Goal: Task Accomplishment & Management: Manage account settings

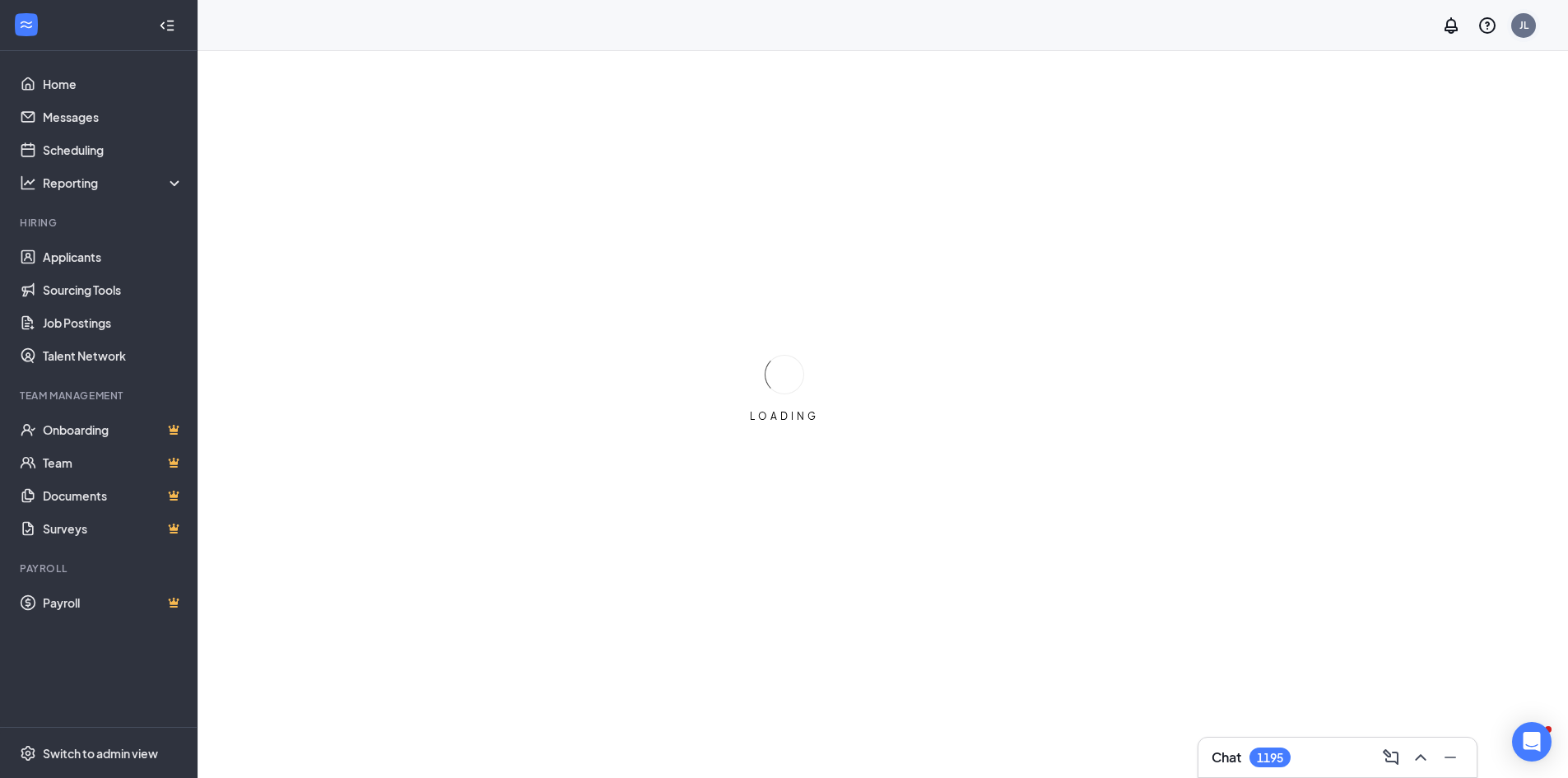
click at [1522, 25] on div "JL" at bounding box center [1523, 25] width 9 height 14
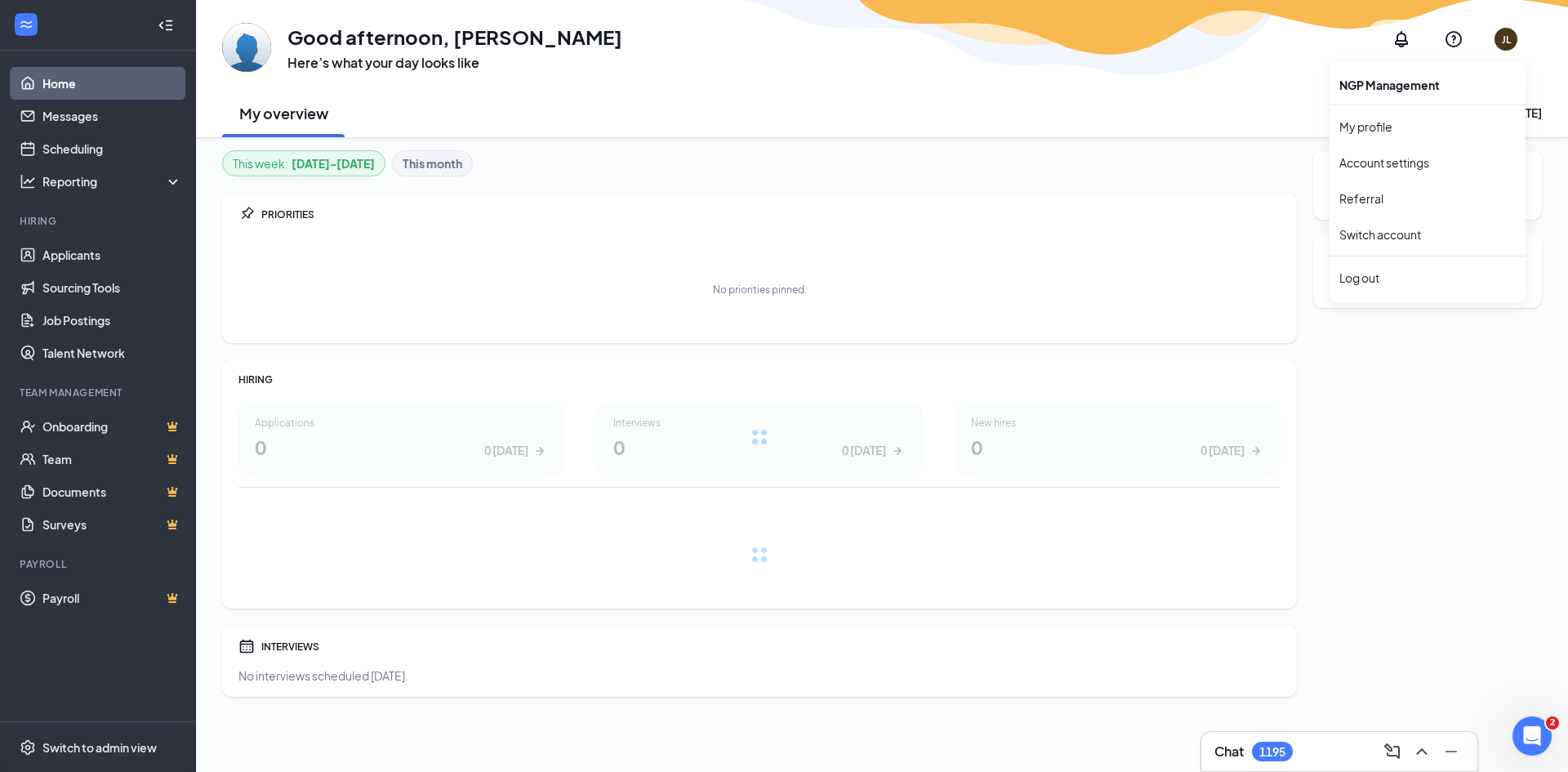
click at [1513, 38] on div "JL" at bounding box center [1505, 40] width 23 height 23
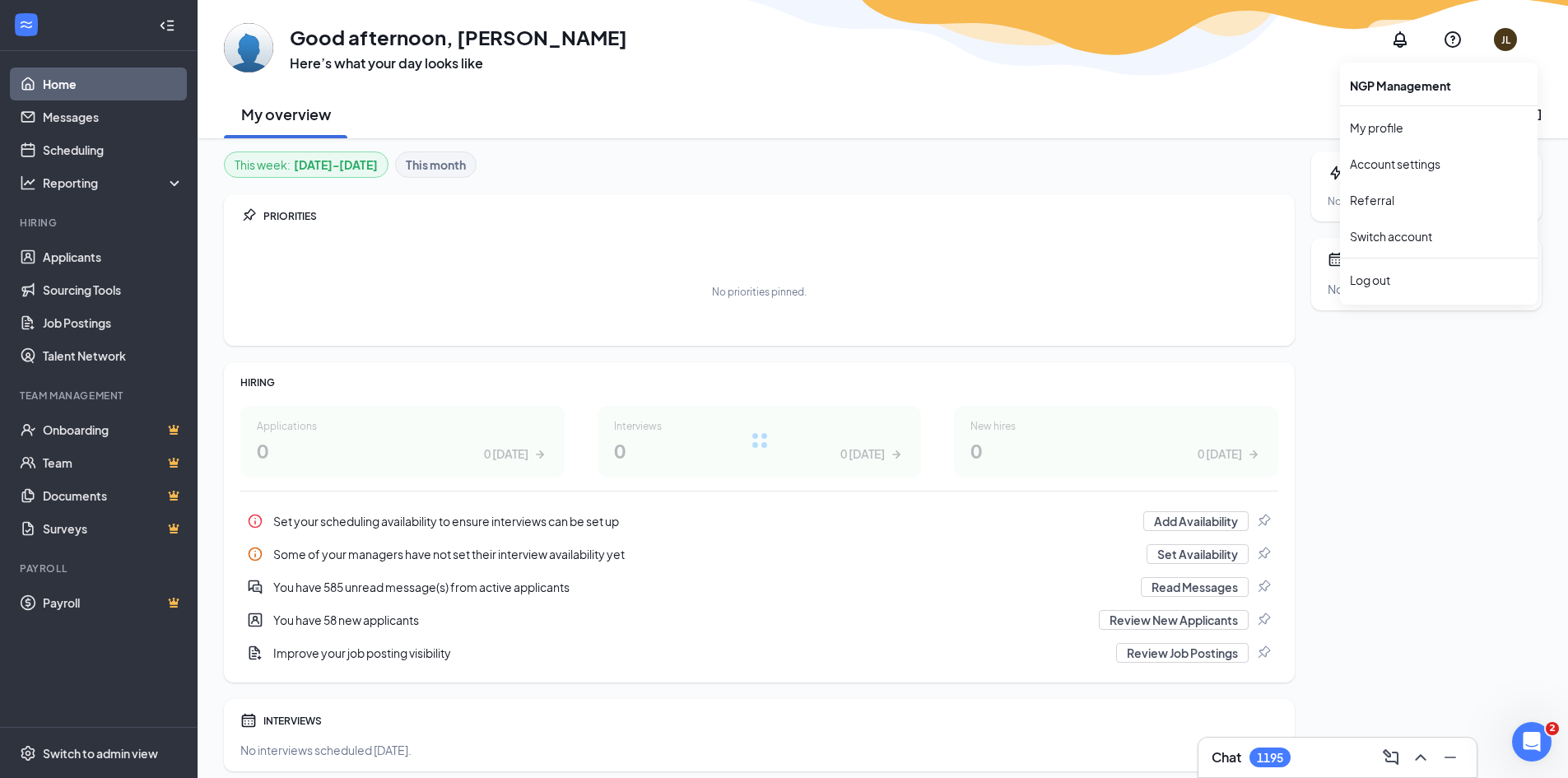
click at [1385, 288] on div "No interviews scheduled [DATE]." at bounding box center [1426, 289] width 197 height 17
click at [1503, 39] on div "JL" at bounding box center [1506, 40] width 9 height 14
click at [1362, 276] on div "Log out" at bounding box center [1426, 280] width 177 height 17
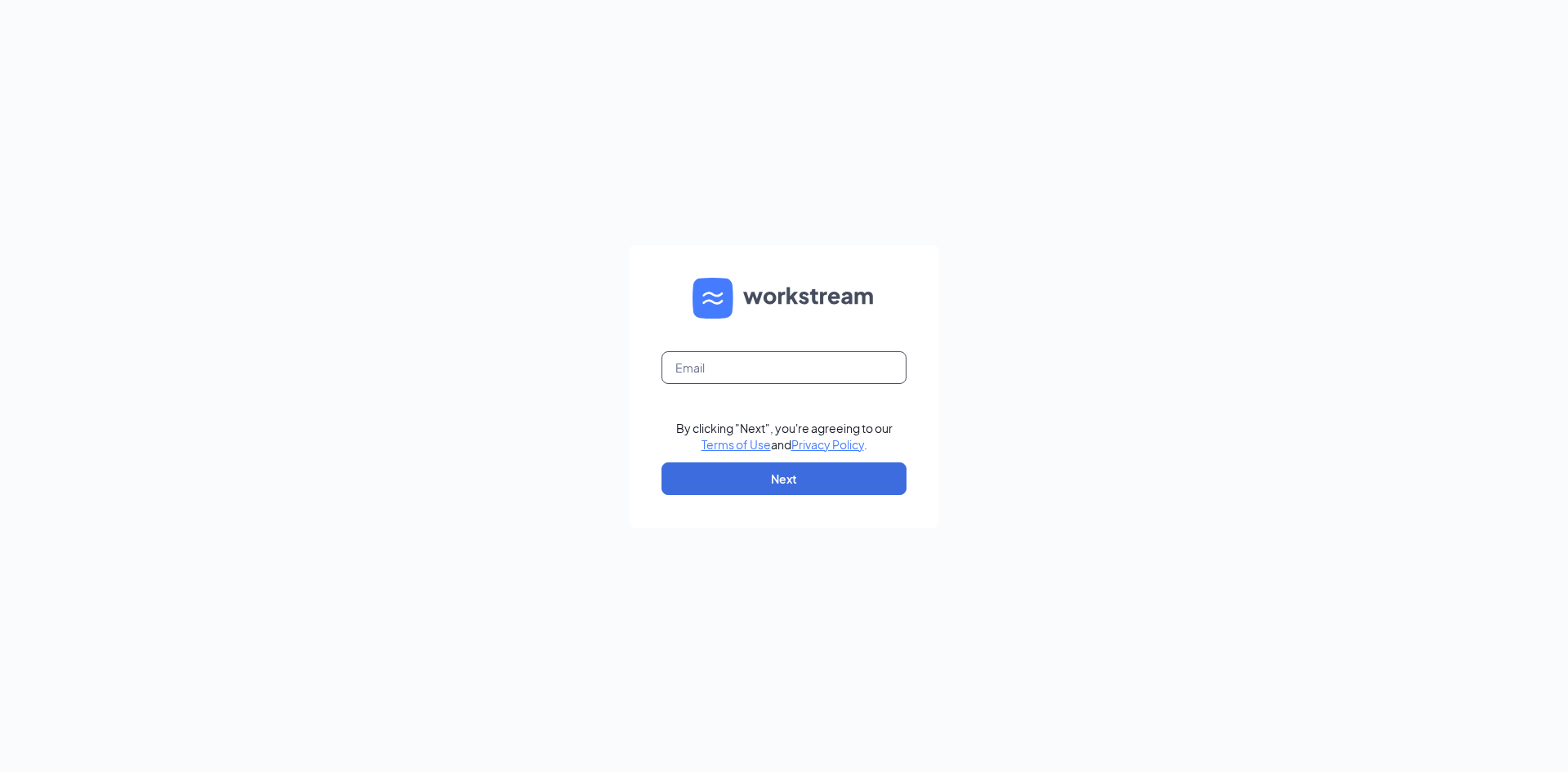
click at [706, 376] on input "text" at bounding box center [784, 368] width 245 height 33
paste input "sow.mgr@scrivanos.com"
type input "sow.mgr@scrivanos.com"
click at [782, 476] on button "Next" at bounding box center [784, 479] width 245 height 33
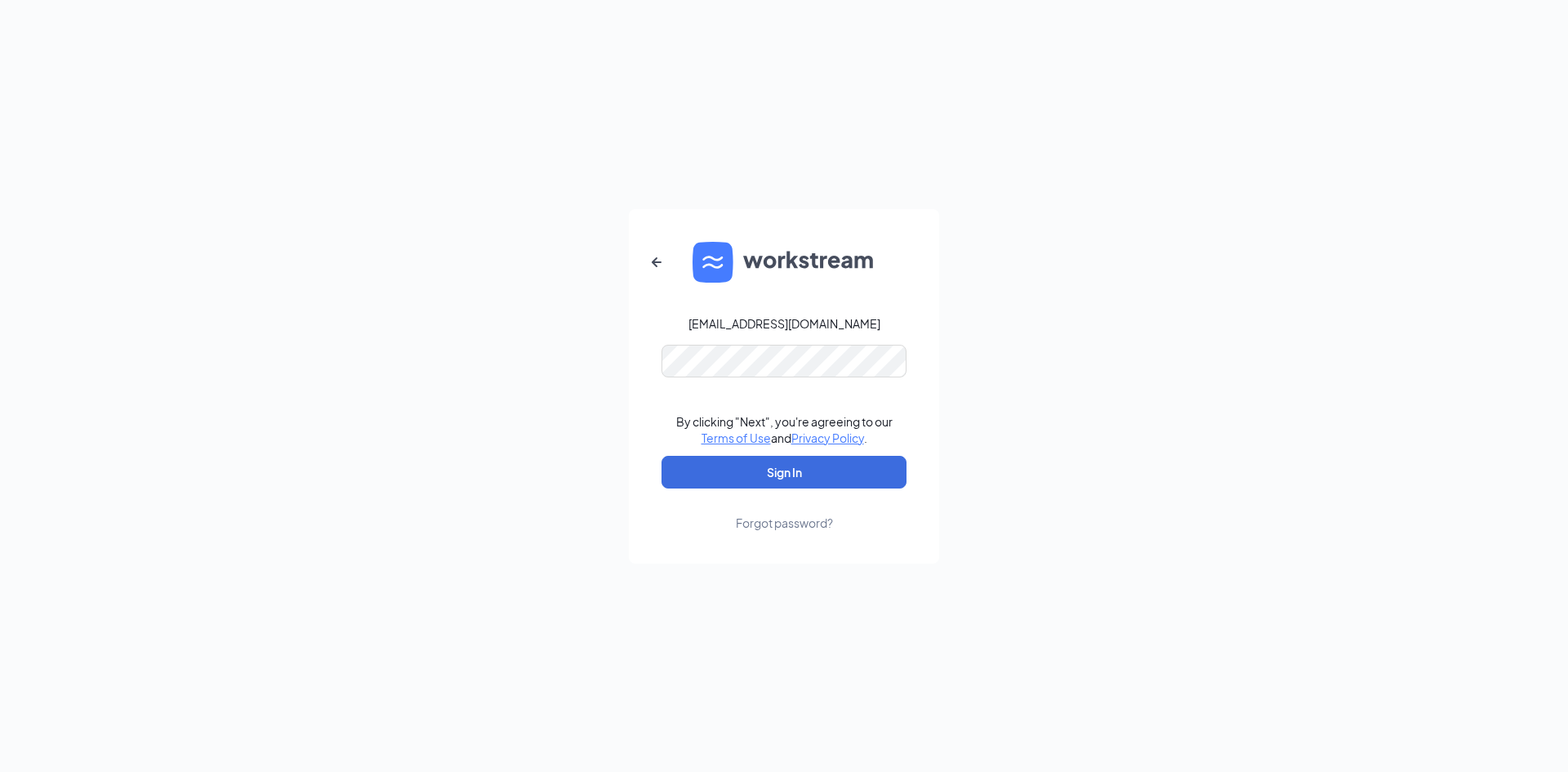
click at [771, 525] on div "Forgot password?" at bounding box center [784, 523] width 97 height 16
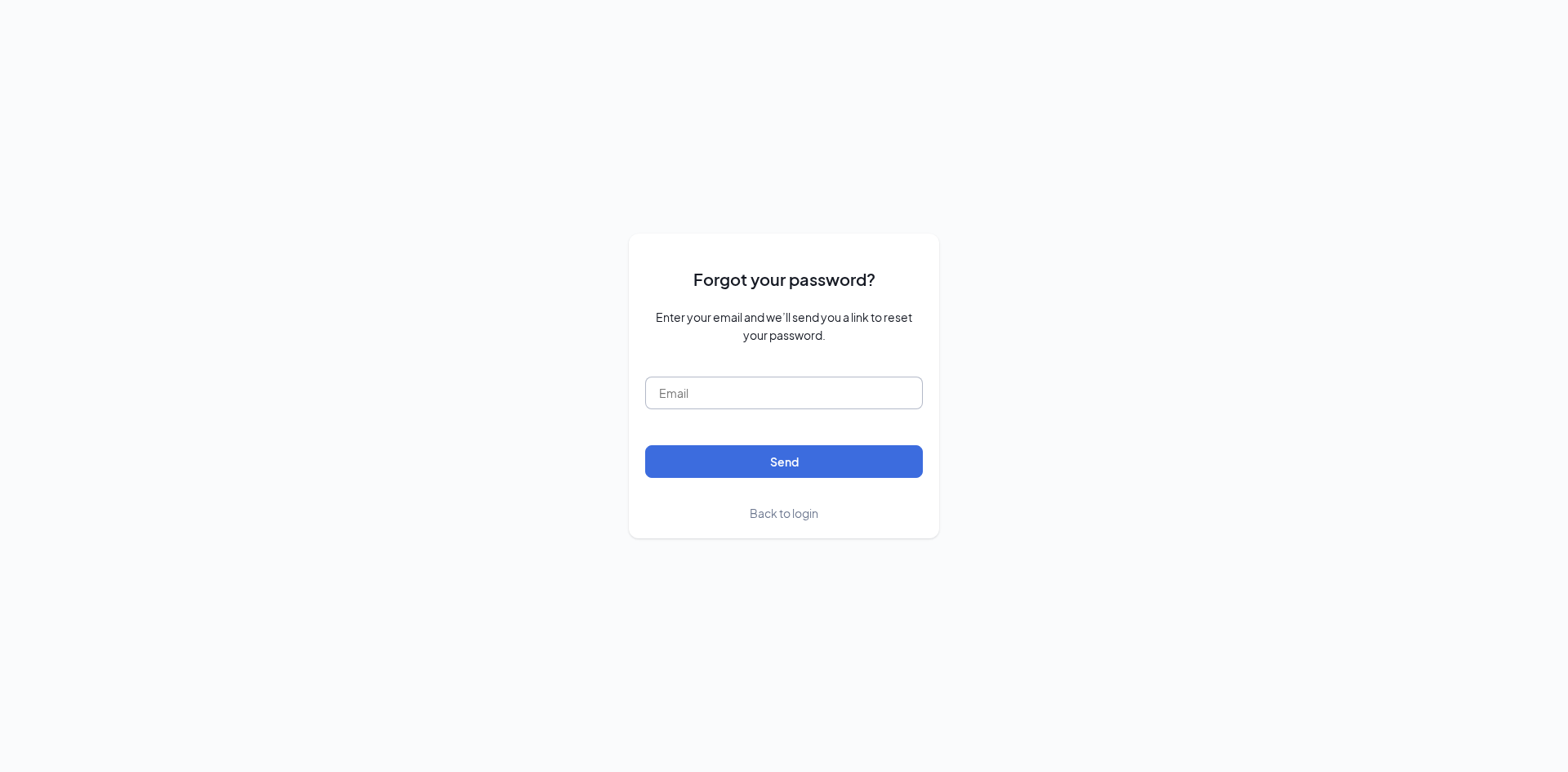
click at [675, 401] on input "text" at bounding box center [783, 393] width 277 height 33
paste input "sow.mgr@scrivanos.com"
type input "sow.mgr@scrivanos.com"
click at [736, 456] on button "Send" at bounding box center [783, 462] width 277 height 33
